Goal: Check status: Check status

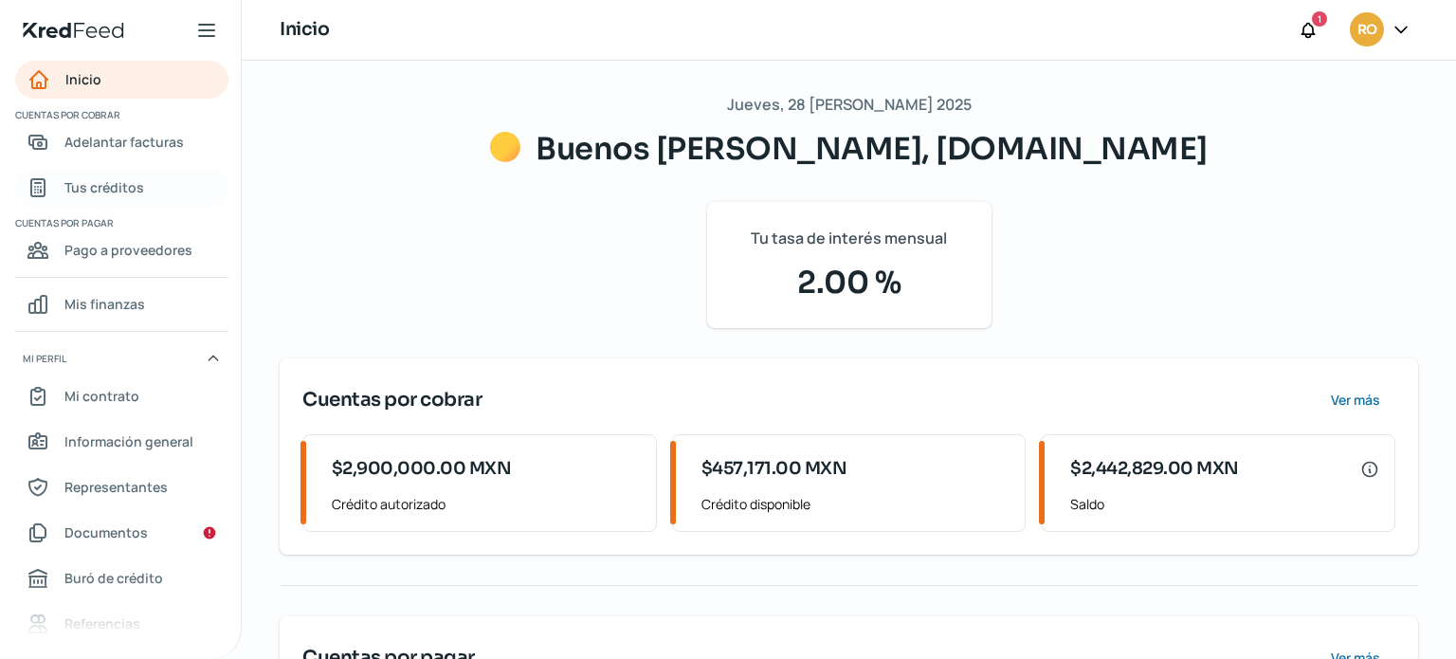
click at [120, 193] on span "Tus créditos" at bounding box center [104, 187] width 80 height 24
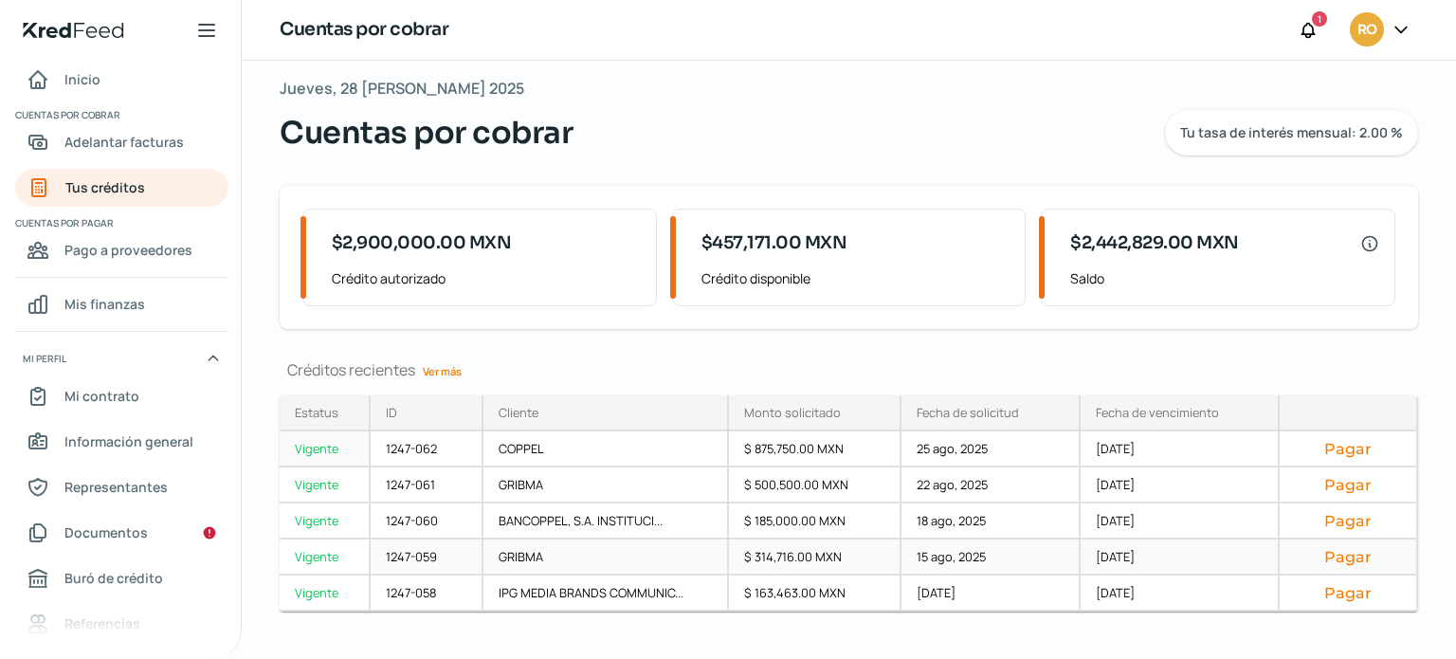
scroll to position [44, 0]
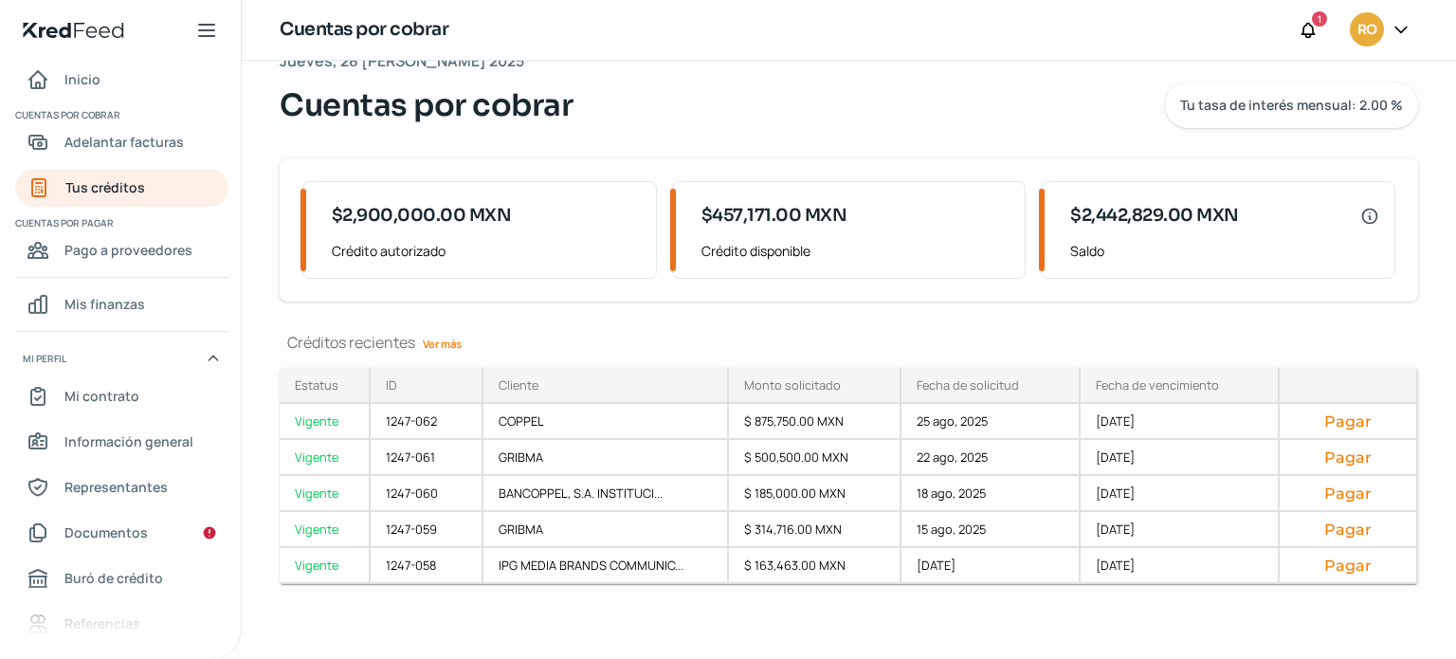
click at [424, 344] on link "Ver más" at bounding box center [442, 343] width 54 height 29
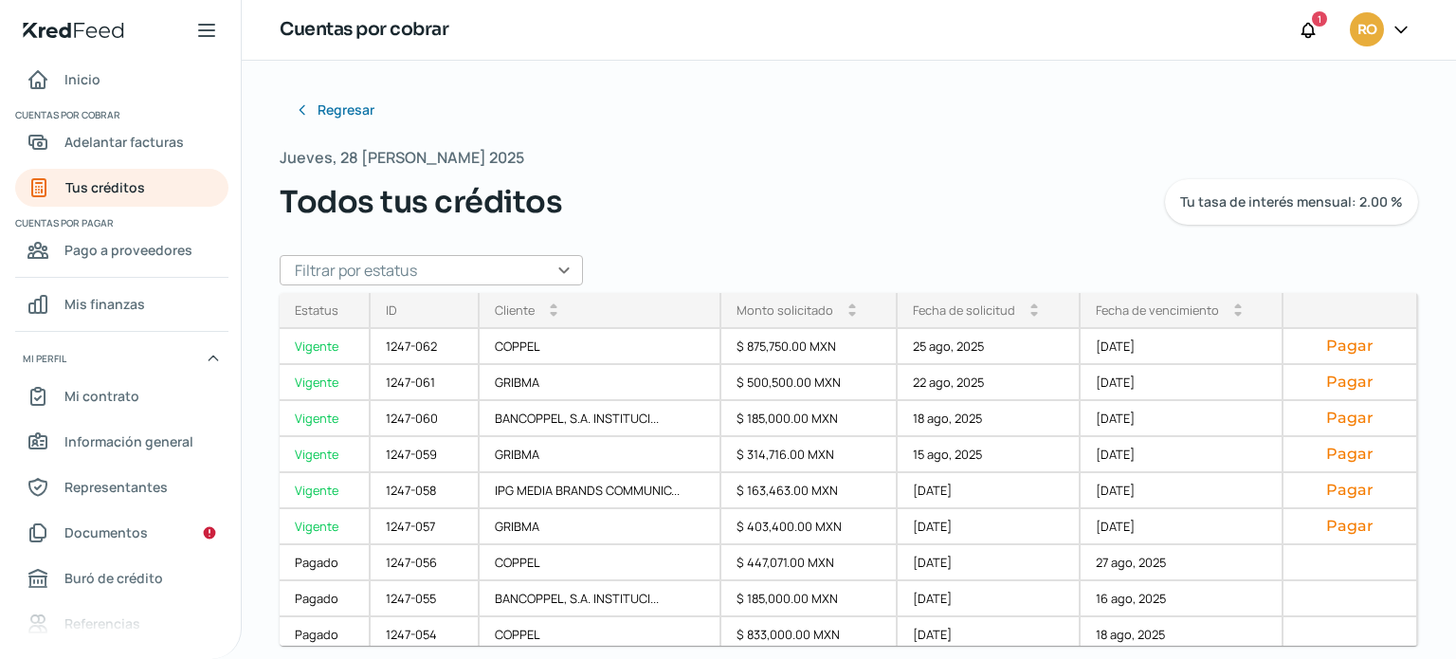
drag, startPoint x: 1443, startPoint y: 280, endPoint x: 1455, endPoint y: 686, distance: 406.9
click at [1455, 658] on html "Inicio | KredFeed Inicio Cuentas por cobrar Adelantar facturas Tus créditos Cue…" at bounding box center [728, 329] width 1456 height 659
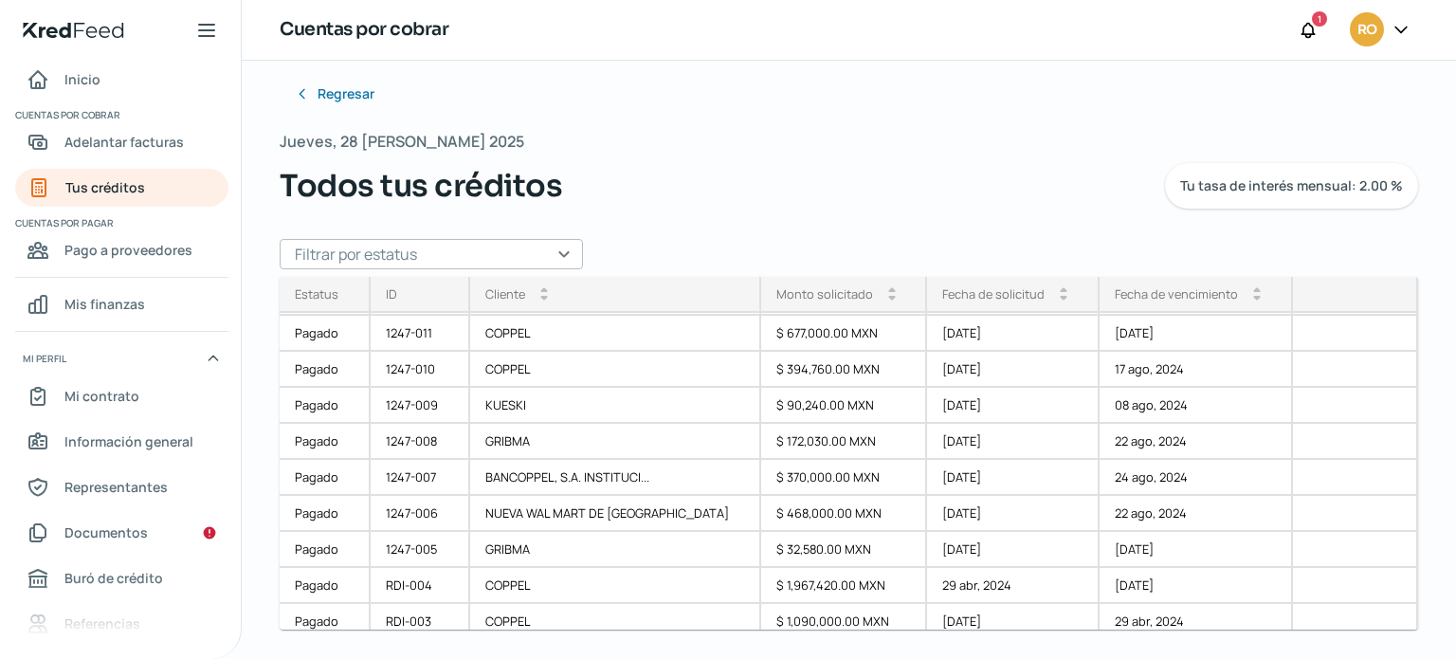
scroll to position [1917, 0]
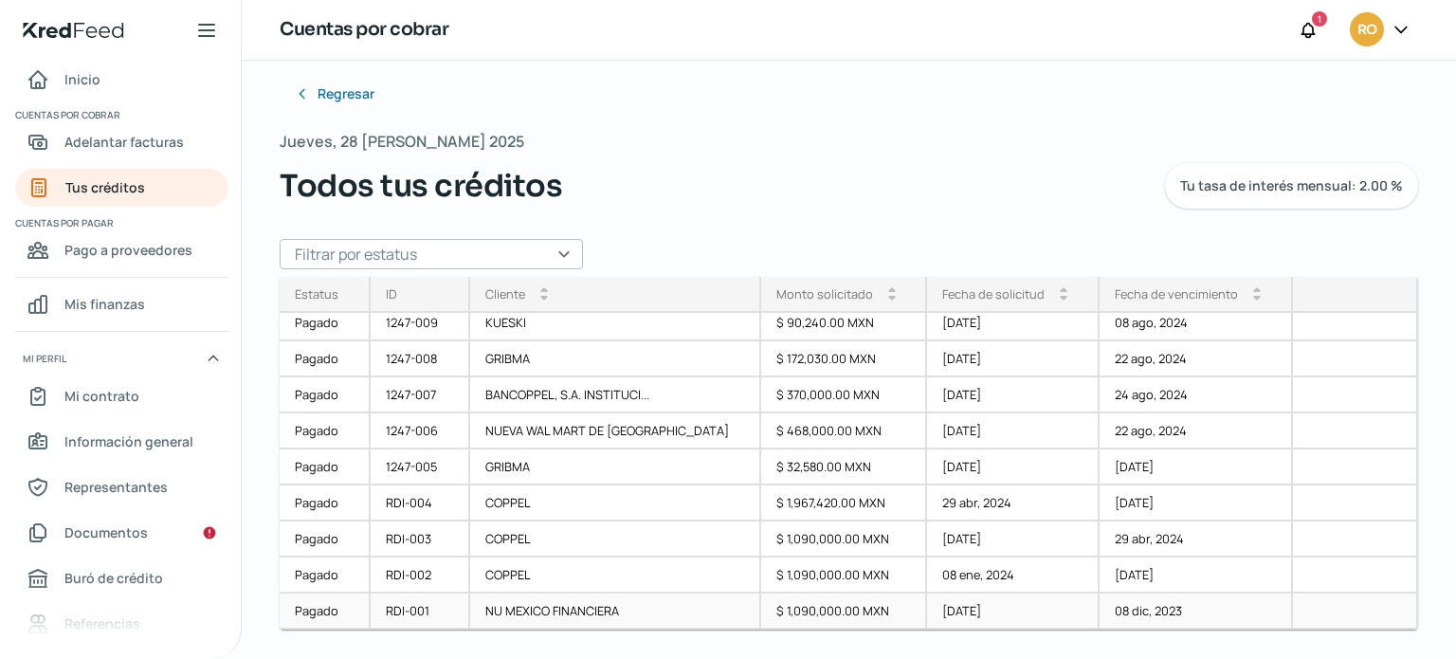
click at [315, 610] on div "Pagado" at bounding box center [325, 612] width 91 height 36
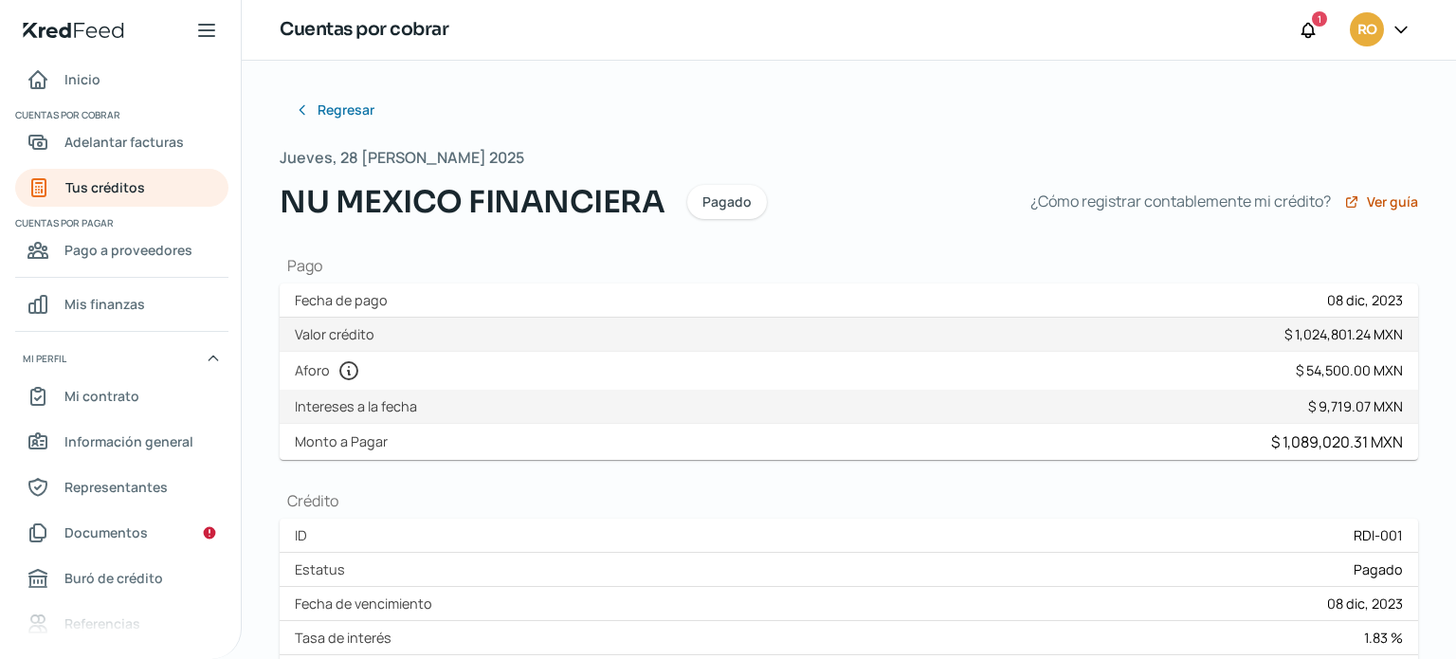
click at [1406, 33] on icon at bounding box center [1401, 29] width 19 height 19
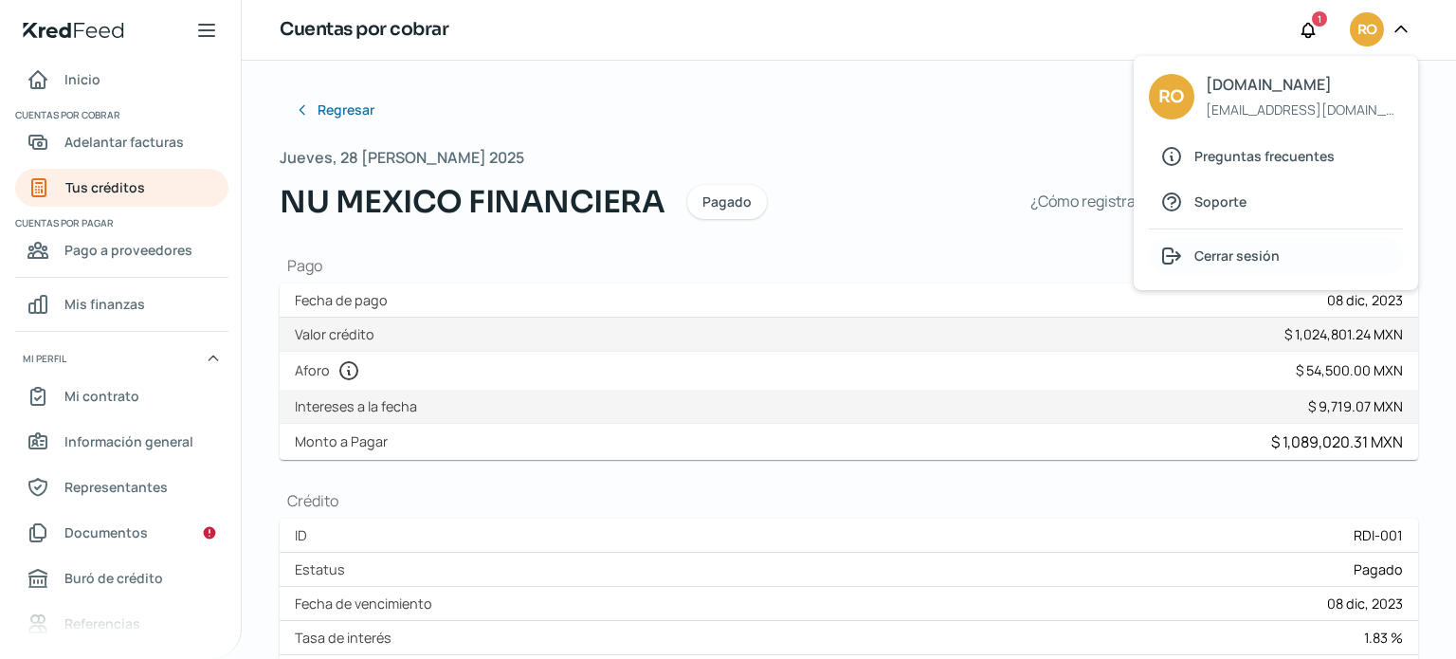
click at [1258, 262] on span "Cerrar sesión" at bounding box center [1237, 256] width 85 height 24
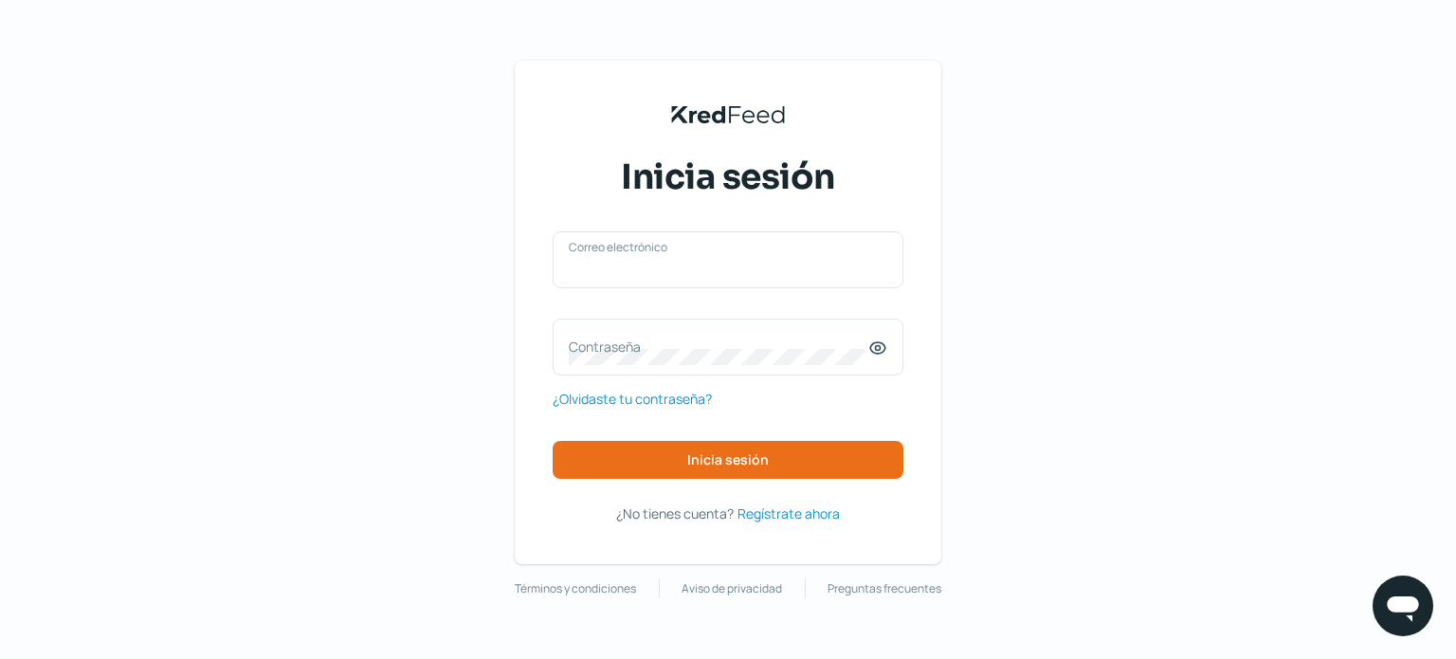
type input "[EMAIL_ADDRESS][DOMAIN_NAME]"
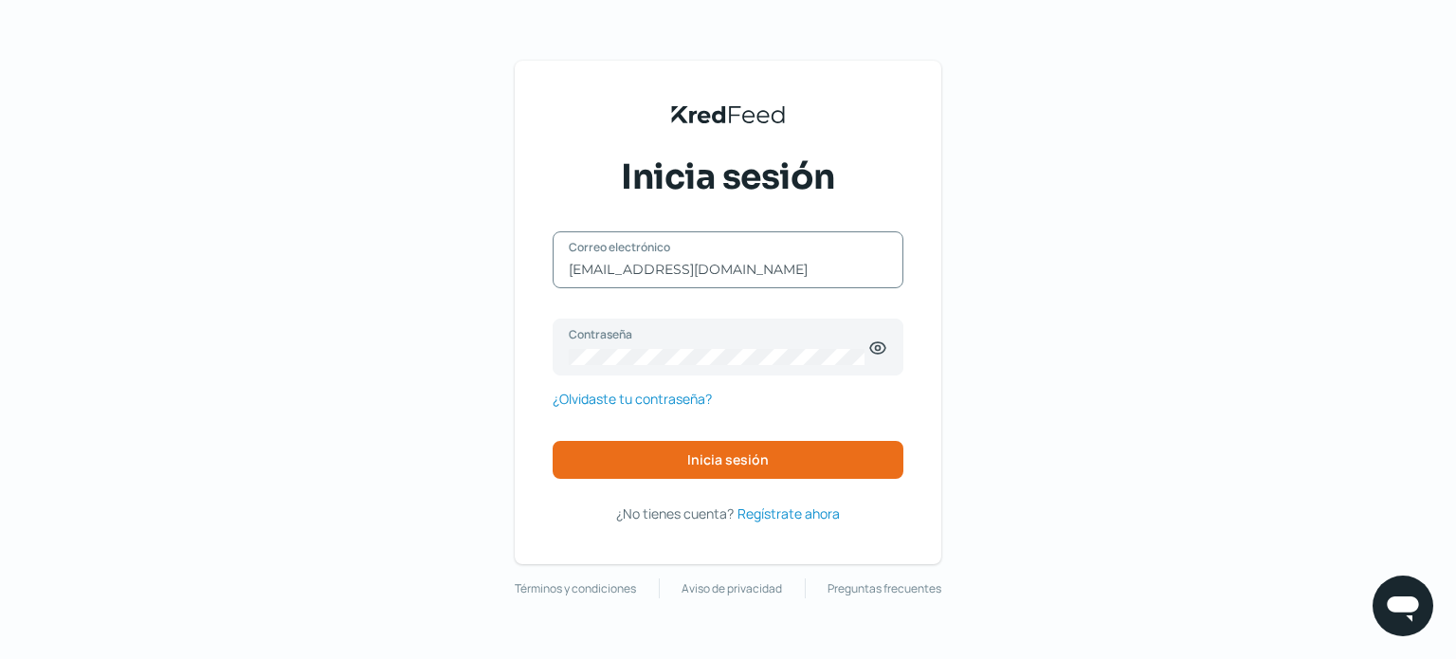
drag, startPoint x: 686, startPoint y: 273, endPoint x: 571, endPoint y: 273, distance: 115.7
click at [571, 273] on input "[EMAIL_ADDRESS][DOMAIN_NAME]" at bounding box center [728, 269] width 319 height 17
click at [868, 349] on icon at bounding box center [877, 347] width 19 height 19
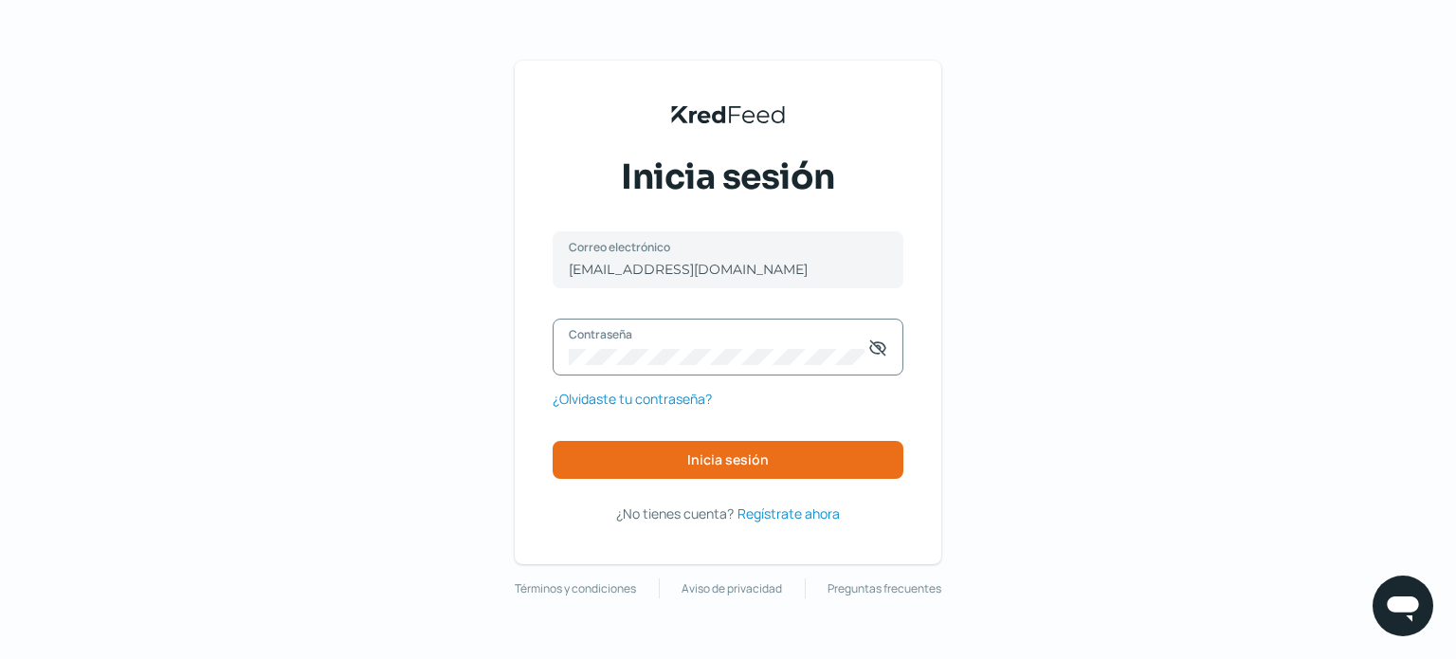
click at [562, 346] on div "Contraseña" at bounding box center [728, 347] width 351 height 57
click at [1210, 275] on div "KredFeed's Black Logo Inicia sesión [EMAIL_ADDRESS][DOMAIN_NAME] Correo electró…" at bounding box center [728, 329] width 1456 height 659
